Goal: Task Accomplishment & Management: Manage account settings

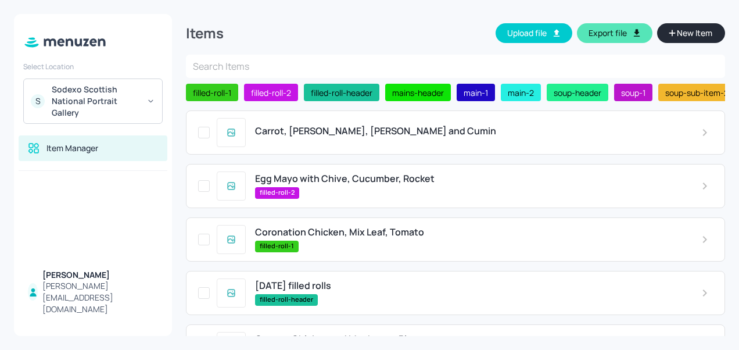
scroll to position [415, 0]
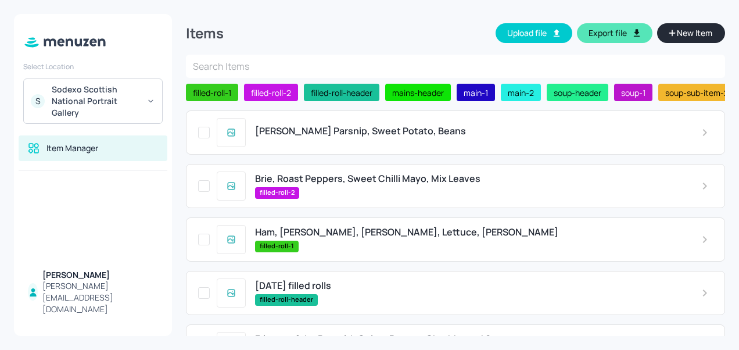
click at [321, 139] on div "[PERSON_NAME] Parsnip, Sweet Potato, Beans" at bounding box center [469, 132] width 446 height 13
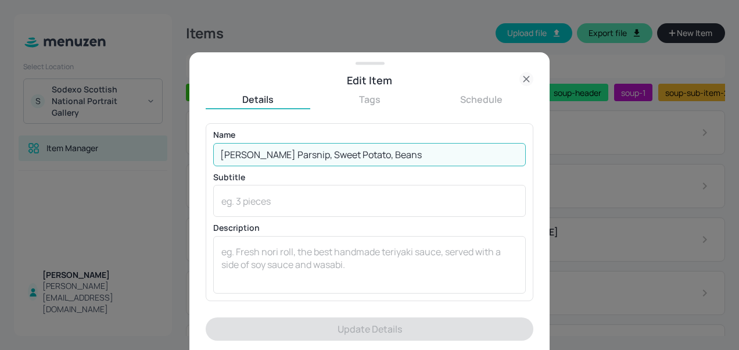
drag, startPoint x: 384, startPoint y: 153, endPoint x: 208, endPoint y: 166, distance: 176.0
click at [208, 166] on div "Name [PERSON_NAME] Parsnip, Sweet Potato, Beans ​ Subtitle x ​ Description x ​" at bounding box center [370, 211] width 328 height 177
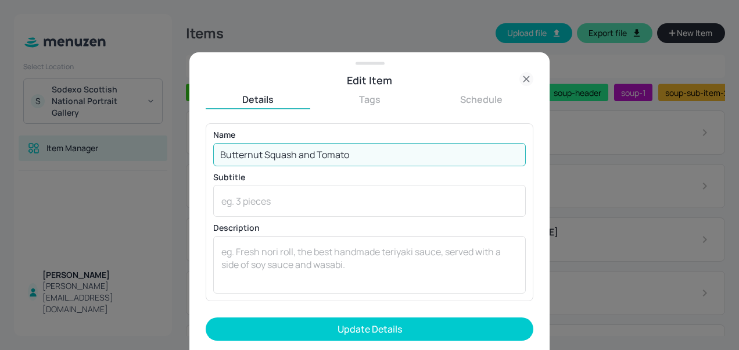
type input "Butternut Squash and Tomato"
click at [206, 317] on button "Update Details" at bounding box center [370, 328] width 328 height 23
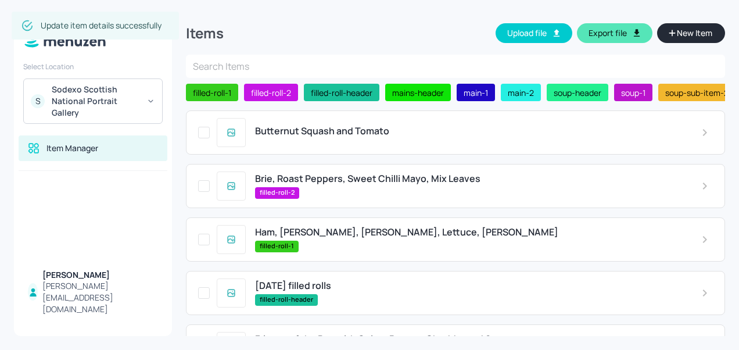
click at [329, 191] on div "filled-roll-2" at bounding box center [469, 193] width 428 height 12
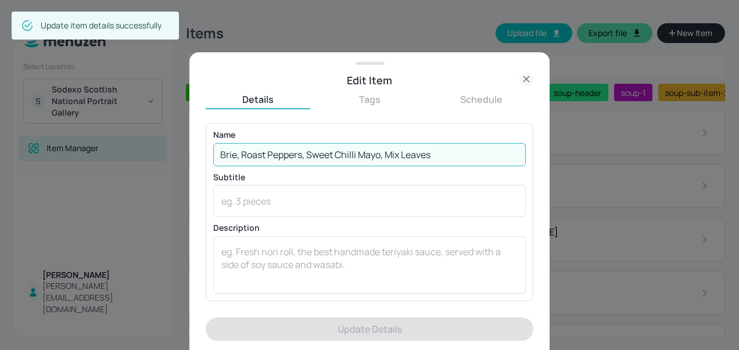
drag, startPoint x: 435, startPoint y: 157, endPoint x: 216, endPoint y: 162, distance: 219.2
click at [216, 162] on input "Brie, Roast Peppers, Sweet Chilli Mayo, Mix Leaves" at bounding box center [369, 154] width 313 height 23
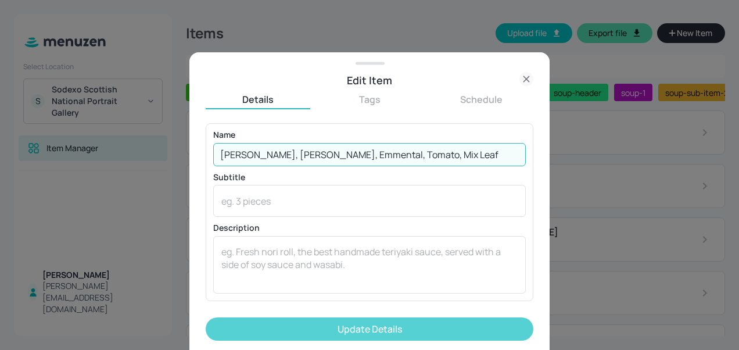
type input "[PERSON_NAME], [PERSON_NAME], Emmental, Tomato, Mix Leaf"
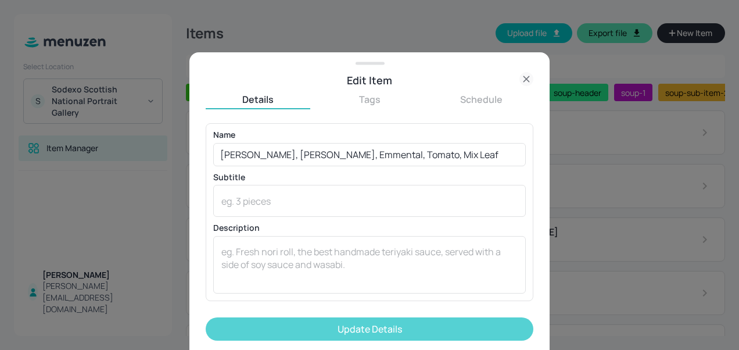
click at [266, 319] on button "Update Details" at bounding box center [370, 328] width 328 height 23
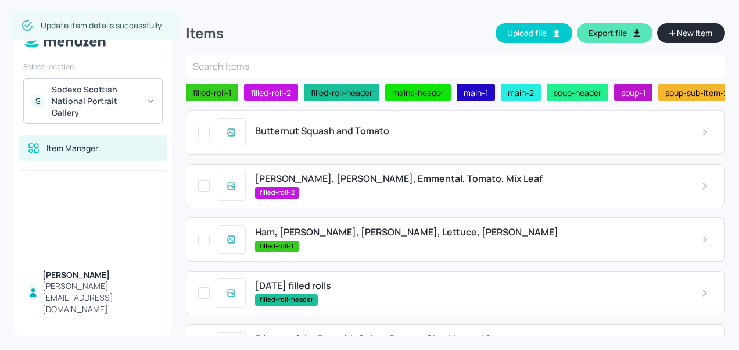
click at [324, 245] on div "filled-roll-1" at bounding box center [469, 247] width 428 height 12
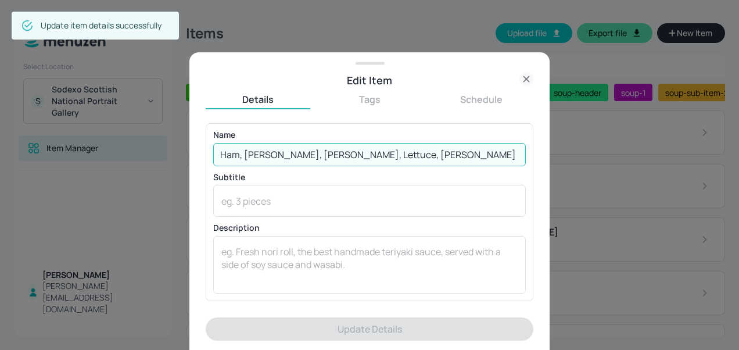
drag, startPoint x: 424, startPoint y: 153, endPoint x: 201, endPoint y: 167, distance: 223.0
click at [201, 167] on div "Edit Item Details Tags Schedule Name Ham, [PERSON_NAME], Tomato, Lettuce, Musta…" at bounding box center [369, 201] width 360 height 298
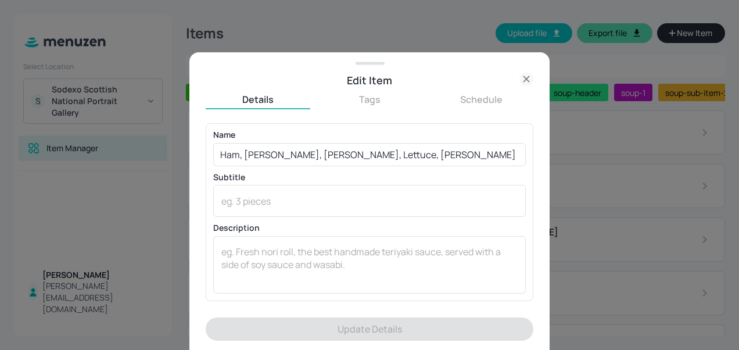
click at [201, 167] on div "Edit Item Details Tags Schedule Name Ham, [PERSON_NAME], Tomato, Lettuce, Musta…" at bounding box center [369, 201] width 360 height 298
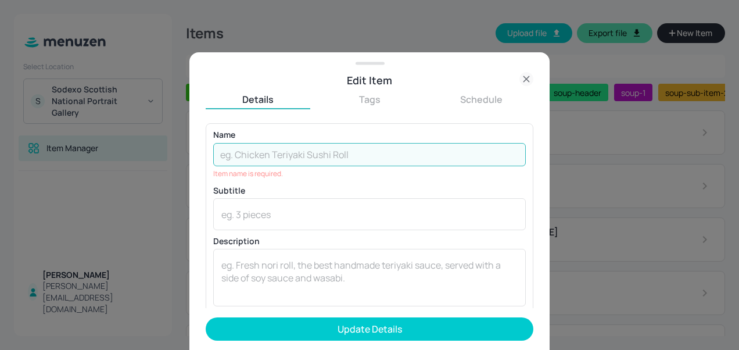
type input "e"
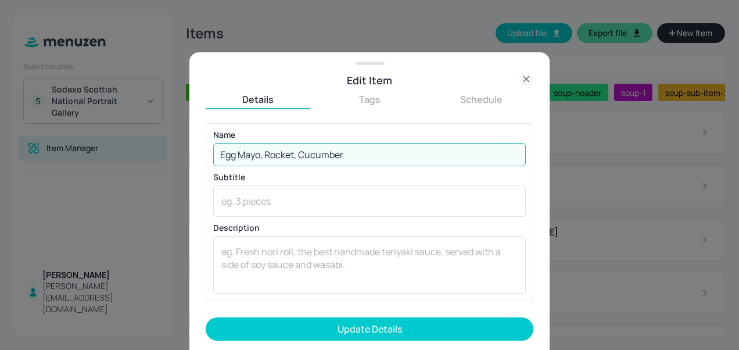
type input "Egg Mayo, Rocket, Cucumber"
click at [206, 317] on button "Update Details" at bounding box center [370, 328] width 328 height 23
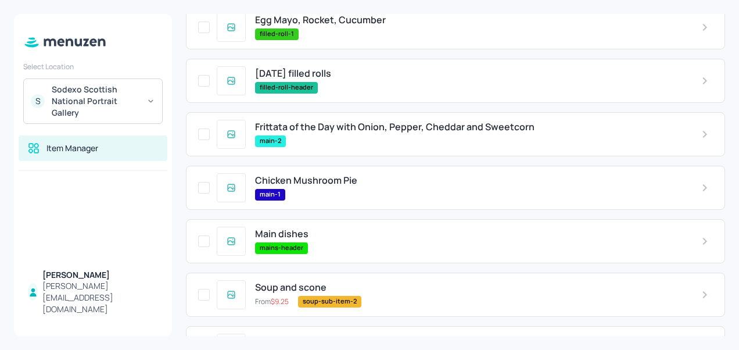
scroll to position [213, 0]
click at [315, 132] on span "Frittata of the Day with Onion, Pepper, Cheddar and Sweetcorn" at bounding box center [395, 126] width 280 height 11
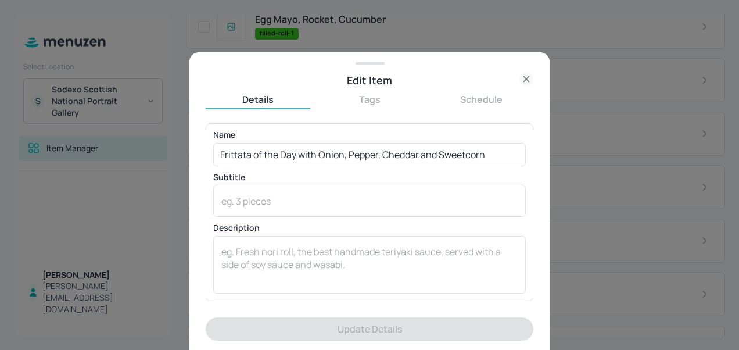
click at [527, 80] on icon at bounding box center [527, 79] width 14 height 14
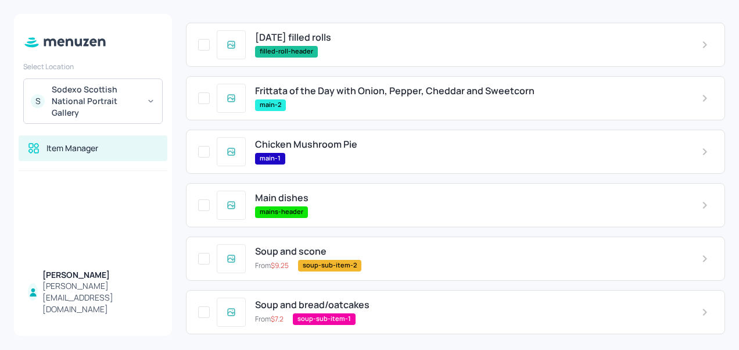
scroll to position [251, 0]
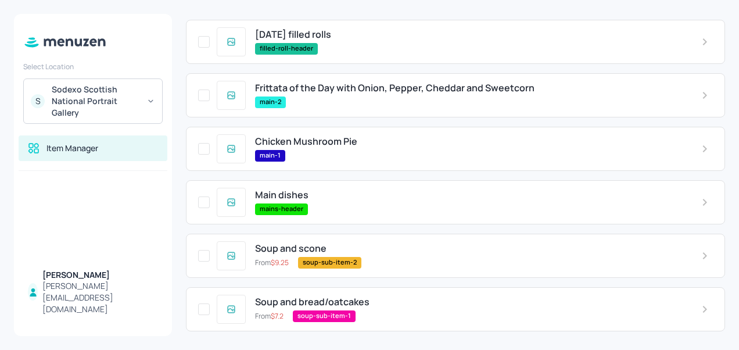
click at [346, 147] on span "Chicken Mushroom Pie" at bounding box center [306, 141] width 102 height 11
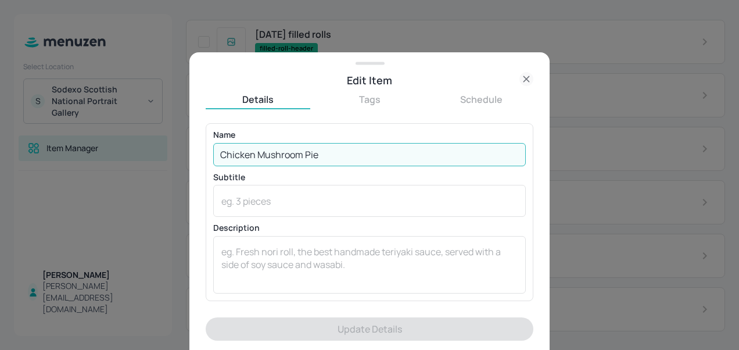
drag, startPoint x: 324, startPoint y: 158, endPoint x: 210, endPoint y: 161, distance: 114.0
click at [210, 161] on div "Name Chicken Mushroom Pie ​ Subtitle x ​ Description x ​" at bounding box center [370, 211] width 328 height 177
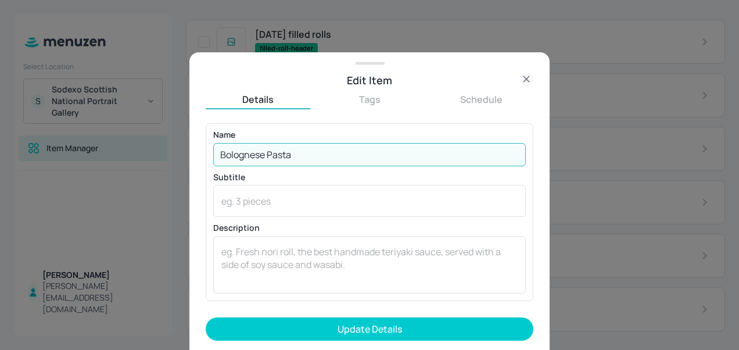
type input "Bolognese Pasta"
click at [206, 317] on button "Update Details" at bounding box center [370, 328] width 328 height 23
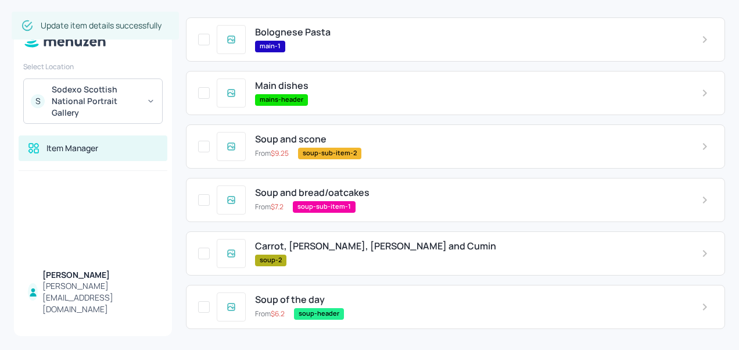
scroll to position [369, 0]
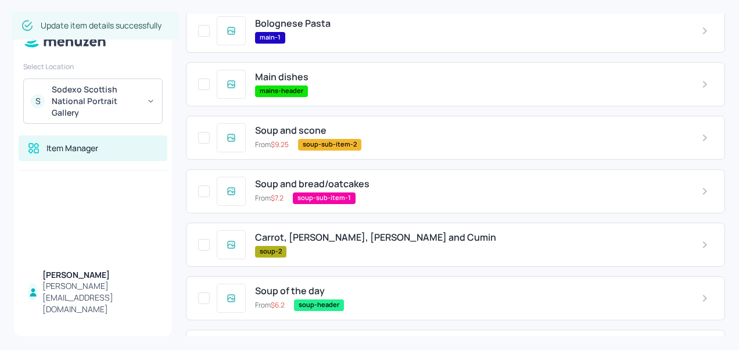
click at [313, 237] on span "Carrot, [PERSON_NAME], [PERSON_NAME] and Cumin" at bounding box center [375, 237] width 241 height 11
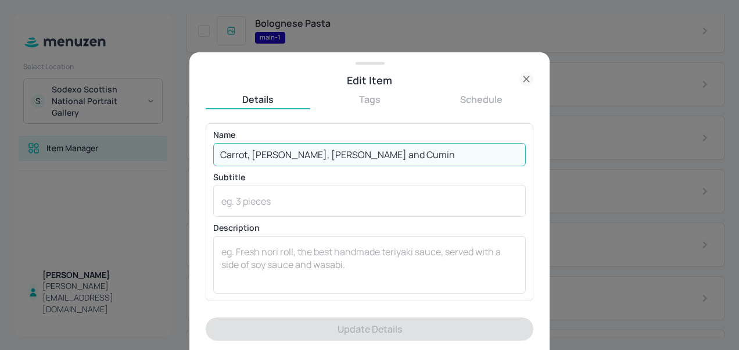
drag, startPoint x: 370, startPoint y: 149, endPoint x: 208, endPoint y: 150, distance: 161.6
click at [208, 150] on div "Name [PERSON_NAME], Chilli, [PERSON_NAME] and Cumin ​ Subtitle x ​ Description …" at bounding box center [370, 211] width 328 height 177
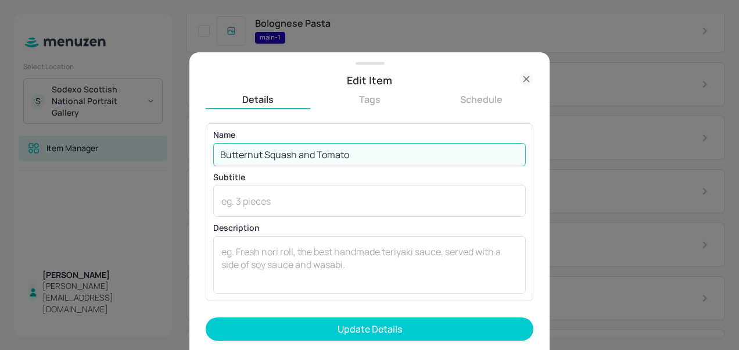
type input "Butternut Squash and Tomato"
click at [206, 317] on button "Update Details" at bounding box center [370, 328] width 328 height 23
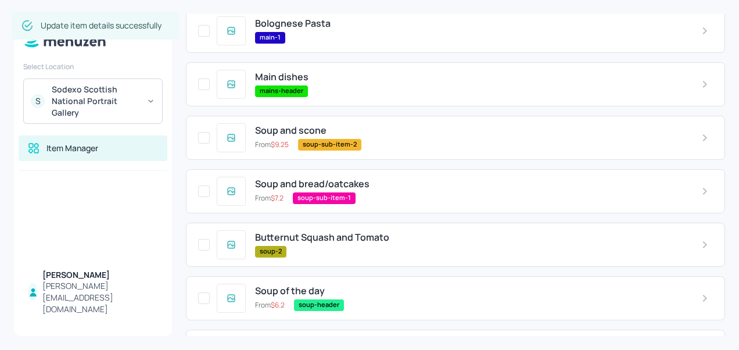
scroll to position [415, 0]
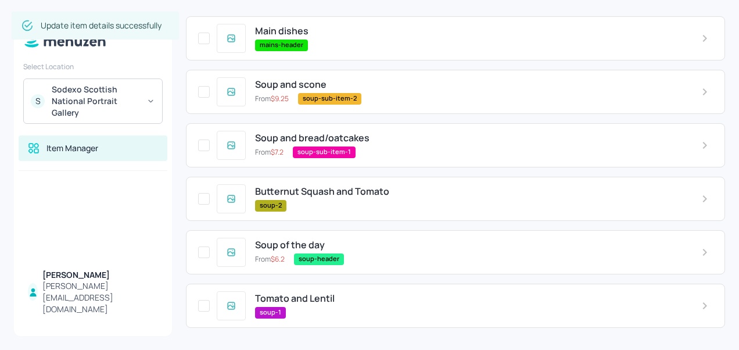
click at [316, 308] on div "soup-1" at bounding box center [469, 313] width 428 height 12
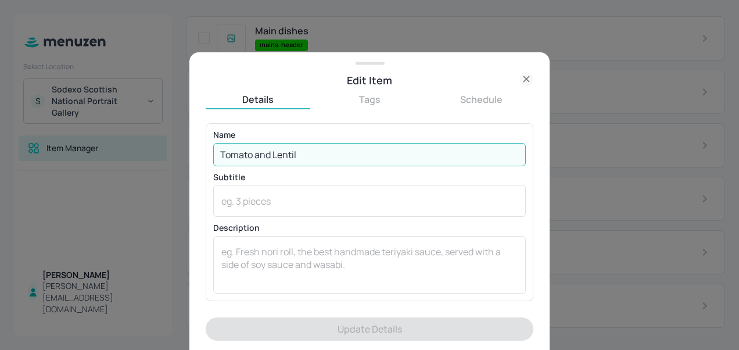
drag, startPoint x: 307, startPoint y: 157, endPoint x: 241, endPoint y: 153, distance: 66.9
click at [285, 155] on input "Tomato and Lentil" at bounding box center [369, 154] width 313 height 23
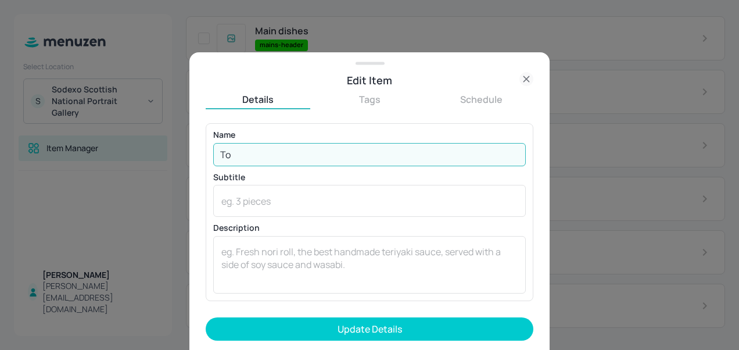
type input "T"
type input "Carrot and Ginger"
click at [206, 317] on button "Update Details" at bounding box center [370, 328] width 328 height 23
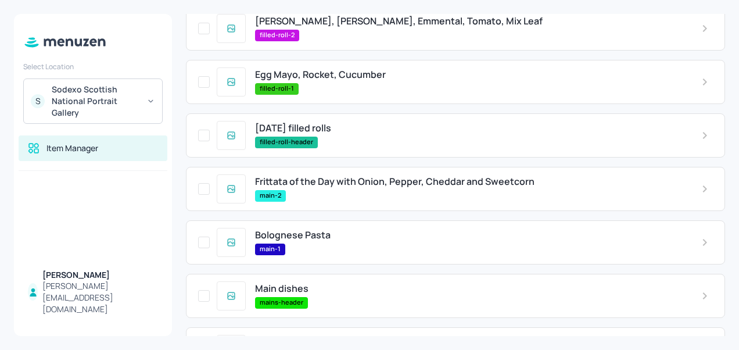
scroll to position [162, 0]
